Goal: Task Accomplishment & Management: Use online tool/utility

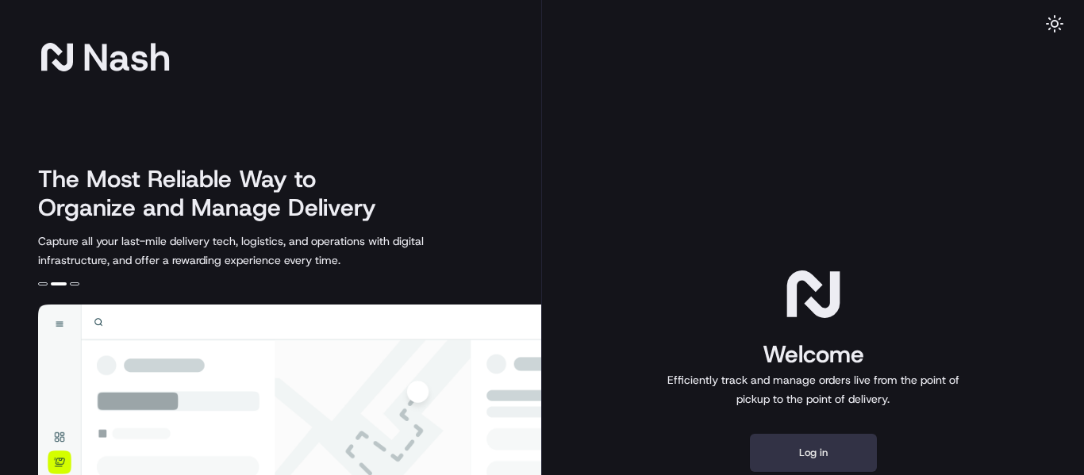
click at [817, 455] on button "Log in" at bounding box center [813, 453] width 127 height 38
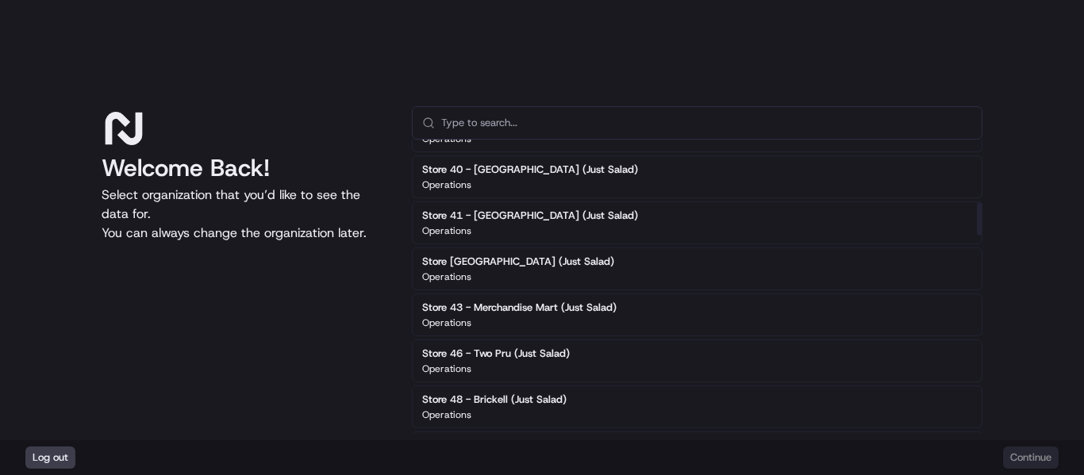
scroll to position [555, 0]
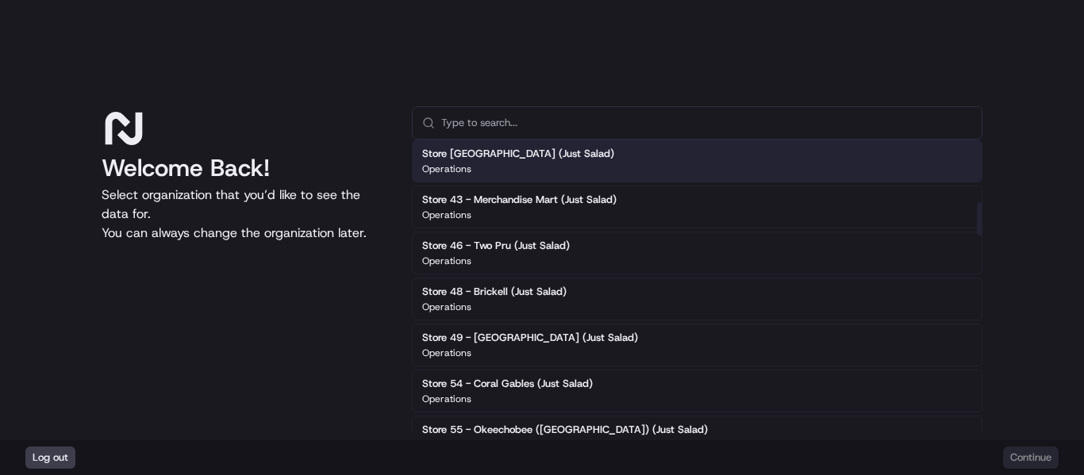
click at [626, 157] on div "Store [GEOGRAPHIC_DATA] (Just Salad) Operations" at bounding box center [697, 161] width 570 height 43
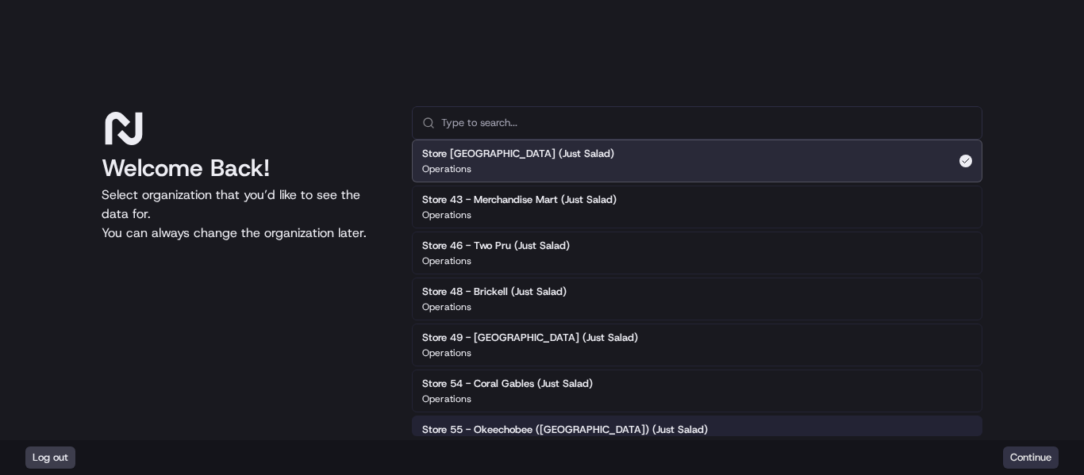
click at [1034, 456] on button "Continue" at bounding box center [1031, 458] width 56 height 22
